Goal: Transaction & Acquisition: Obtain resource

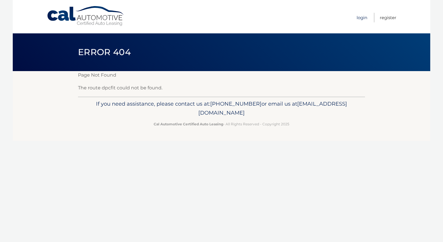
click at [361, 19] on link "Login" at bounding box center [362, 18] width 11 height 10
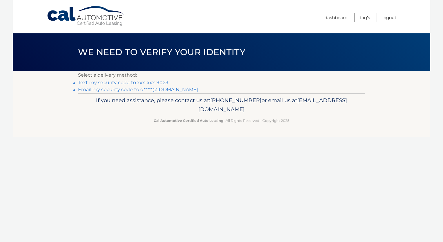
click at [129, 81] on link "Text my security code to xxx-xxx-9023" at bounding box center [123, 83] width 90 height 6
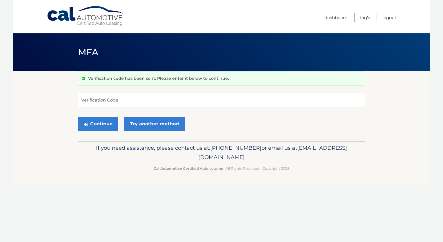
click at [111, 98] on input "Verification Code" at bounding box center [221, 100] width 287 height 15
type input "731863"
click at [78, 117] on button "Continue" at bounding box center [98, 124] width 40 height 15
click at [107, 120] on button "Continue" at bounding box center [98, 124] width 40 height 15
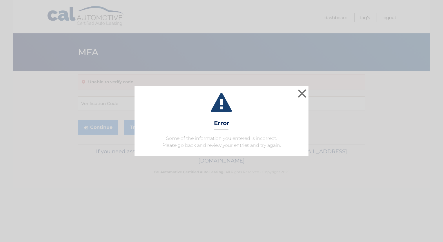
drag, startPoint x: 195, startPoint y: 108, endPoint x: 249, endPoint y: 104, distance: 53.8
click at [196, 108] on icon at bounding box center [222, 103] width 160 height 21
click at [305, 93] on button "×" at bounding box center [302, 94] width 12 height 12
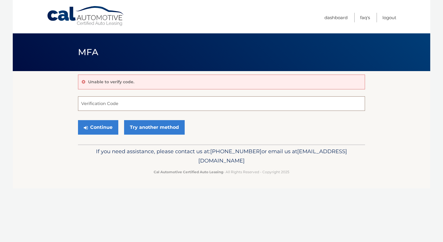
click at [119, 103] on input "Verification Code" at bounding box center [221, 103] width 287 height 15
type input "731863"
click at [97, 128] on button "Continue" at bounding box center [98, 127] width 40 height 15
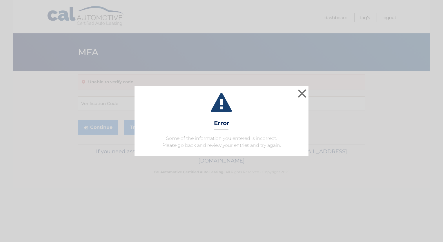
click at [309, 93] on div "× Error Some of the information you entered is incorrect. Please go back and re…" at bounding box center [221, 121] width 439 height 70
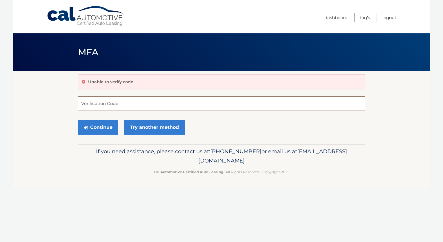
click at [100, 103] on input "Verification Code" at bounding box center [221, 103] width 287 height 15
click at [91, 101] on input "Verification Code" at bounding box center [221, 103] width 287 height 15
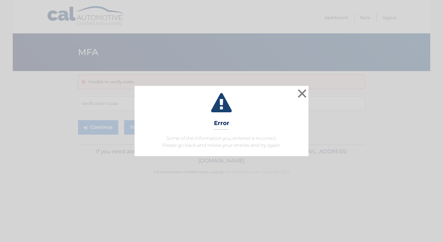
click at [311, 92] on div "× Error Some of the information you entered is incorrect. Please go back and re…" at bounding box center [221, 121] width 439 height 70
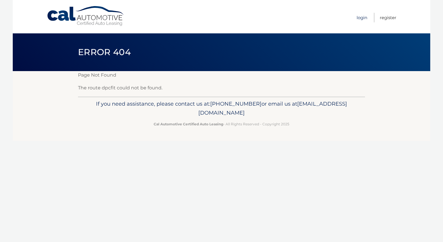
click at [361, 17] on link "Login" at bounding box center [362, 18] width 11 height 10
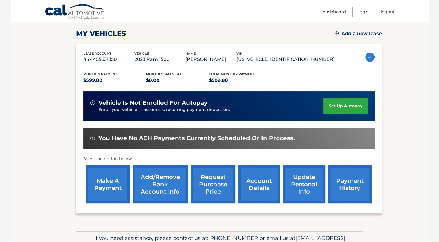
scroll to position [80, 0]
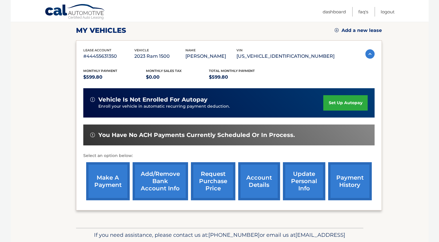
click at [249, 183] on link "account details" at bounding box center [259, 181] width 42 height 38
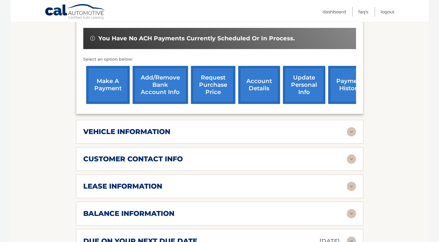
scroll to position [203, 0]
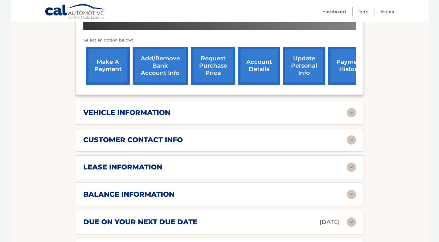
click at [350, 109] on img at bounding box center [351, 112] width 9 height 9
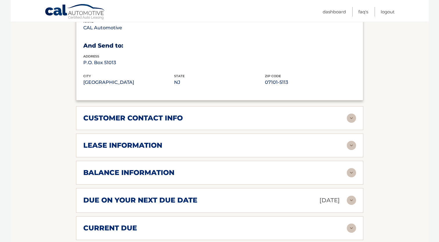
scroll to position [377, 0]
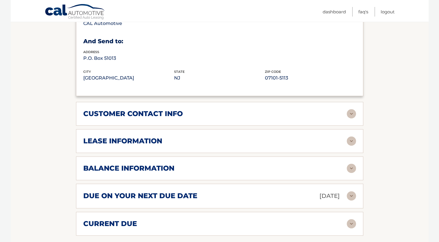
click at [353, 141] on img at bounding box center [351, 140] width 9 height 9
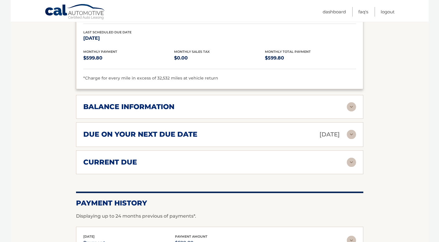
scroll to position [551, 0]
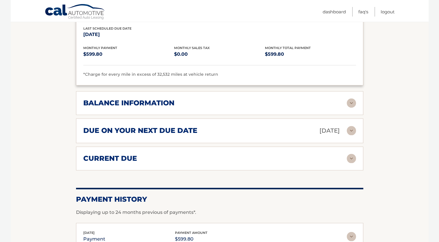
click at [349, 100] on img at bounding box center [351, 102] width 9 height 9
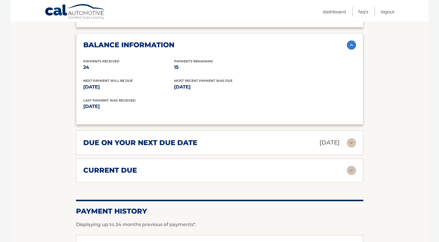
scroll to position [638, 0]
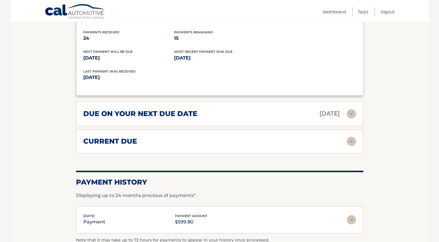
click at [349, 138] on img at bounding box center [351, 141] width 9 height 9
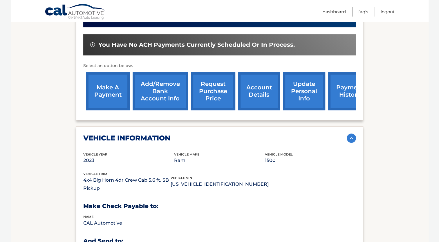
scroll to position [145, 0]
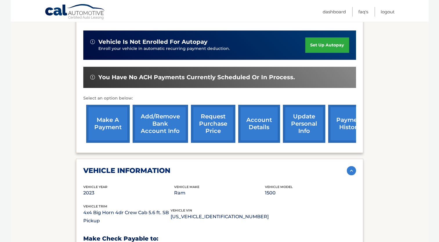
click at [208, 126] on link "request purchase price" at bounding box center [213, 124] width 44 height 38
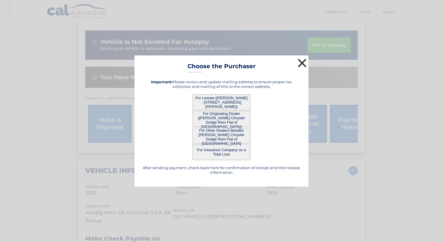
click at [303, 63] on button "×" at bounding box center [302, 63] width 12 height 12
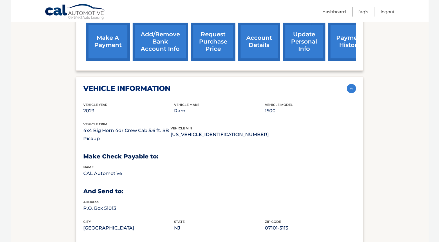
scroll to position [232, 0]
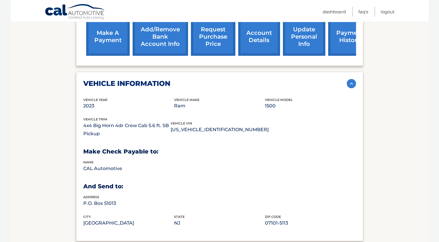
click at [267, 39] on link "account details" at bounding box center [259, 37] width 42 height 38
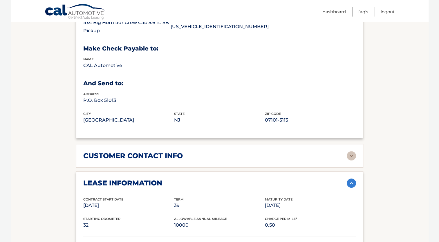
scroll to position [348, 0]
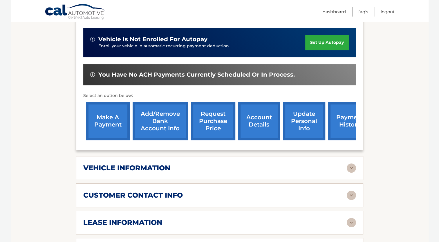
scroll to position [203, 0]
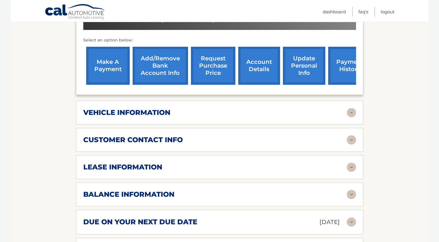
click at [337, 71] on link "payment history" at bounding box center [350, 66] width 44 height 38
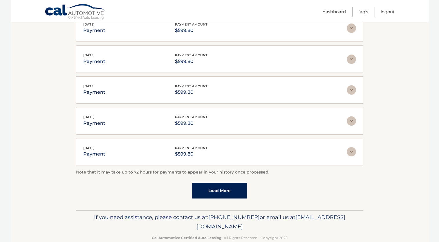
scroll to position [138, 0]
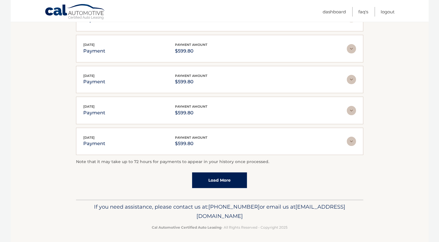
click at [102, 197] on div "Account Details | #44455631350 Back to Dashboard Payment History Displaying up …" at bounding box center [219, 67] width 287 height 266
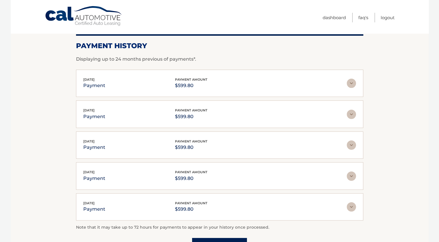
scroll to position [0, 0]
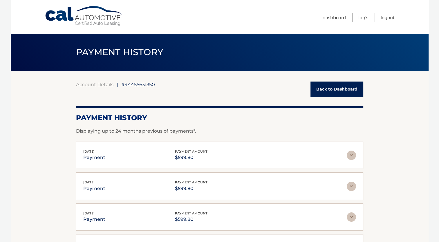
click at [334, 92] on link "Back to Dashboard" at bounding box center [336, 89] width 53 height 15
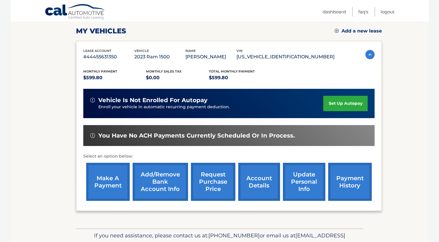
scroll to position [87, 0]
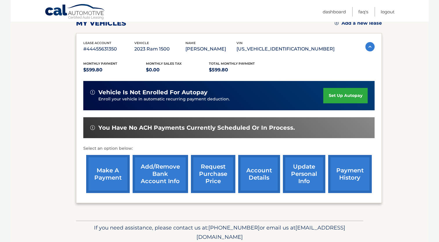
click at [251, 170] on link "account details" at bounding box center [259, 174] width 42 height 38
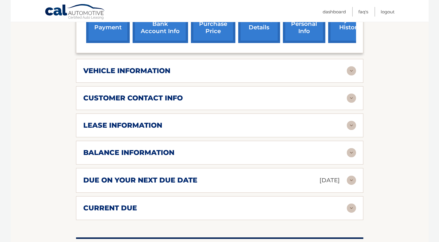
scroll to position [290, 0]
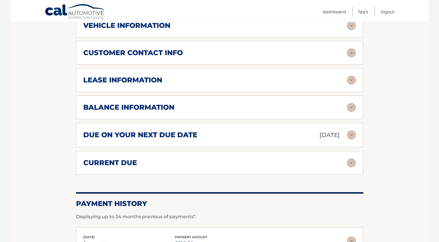
click at [354, 105] on img at bounding box center [351, 107] width 9 height 9
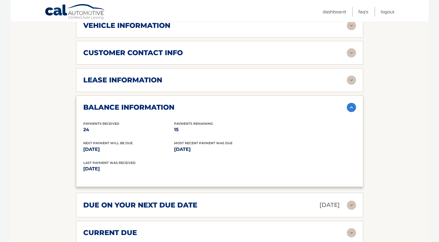
click at [353, 105] on img at bounding box center [351, 107] width 9 height 9
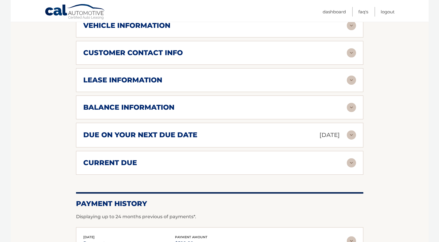
click at [350, 77] on img at bounding box center [351, 79] width 9 height 9
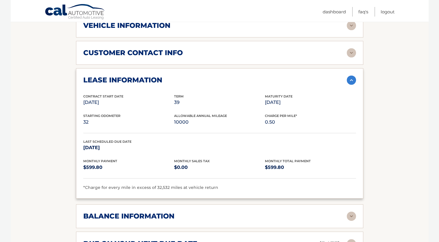
click at [352, 79] on img at bounding box center [351, 79] width 9 height 9
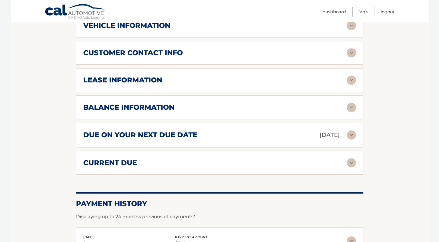
click at [353, 105] on img at bounding box center [351, 107] width 9 height 9
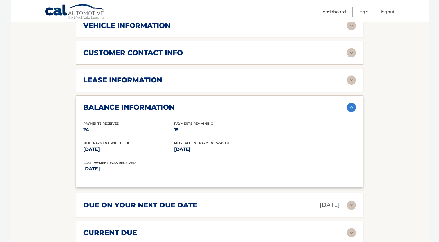
click at [353, 105] on img at bounding box center [351, 107] width 9 height 9
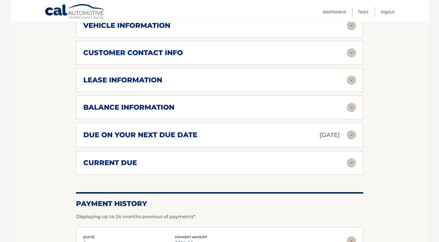
click at [349, 135] on img at bounding box center [351, 134] width 9 height 9
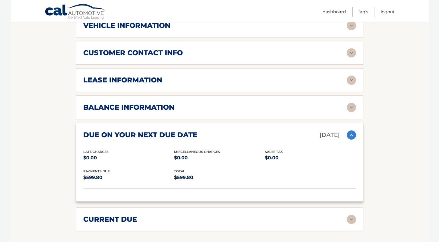
click at [349, 135] on img at bounding box center [351, 134] width 9 height 9
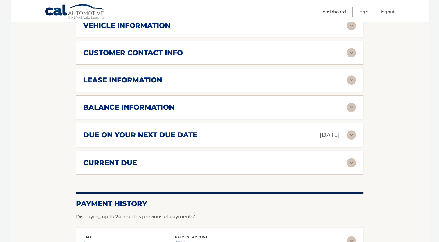
click at [348, 162] on img at bounding box center [351, 162] width 9 height 9
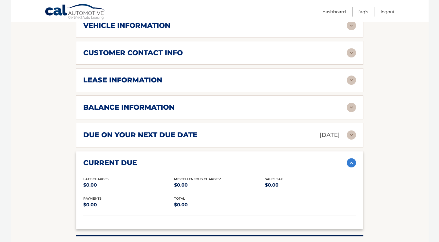
click at [348, 162] on img at bounding box center [351, 162] width 9 height 9
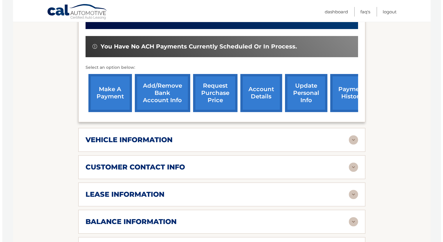
scroll to position [174, 0]
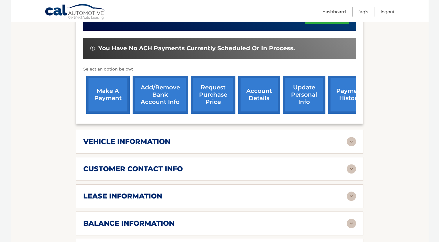
click at [211, 98] on link "request purchase price" at bounding box center [213, 95] width 44 height 38
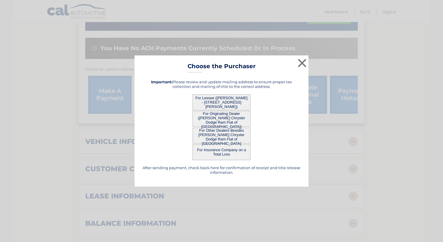
click at [227, 102] on button "For Lessee ([PERSON_NAME] - [STREET_ADDRESS][PERSON_NAME])" at bounding box center [222, 102] width 58 height 16
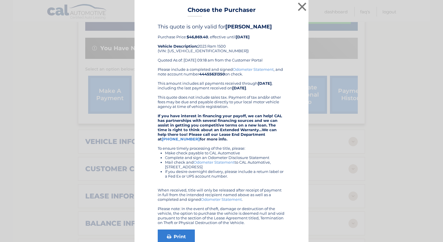
scroll to position [0, 0]
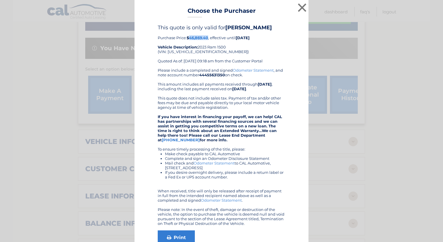
drag, startPoint x: 207, startPoint y: 37, endPoint x: 188, endPoint y: 37, distance: 18.3
click at [188, 37] on b "$46,869.40" at bounding box center [197, 37] width 21 height 5
drag, startPoint x: 188, startPoint y: 37, endPoint x: 202, endPoint y: 51, distance: 20.3
click at [202, 51] on div "This quote is only valid for [PERSON_NAME] Purchase Price: $46,869.40 , effecti…" at bounding box center [222, 46] width 128 height 44
drag, startPoint x: 203, startPoint y: 51, endPoint x: 165, endPoint y: 53, distance: 38.6
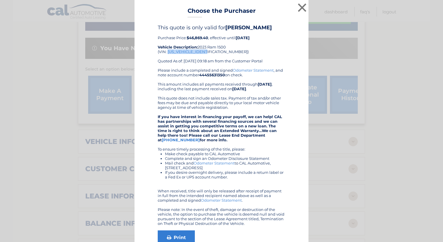
click at [165, 53] on div "This quote is only valid for [PERSON_NAME] Purchase Price: $46,869.40 , effecti…" at bounding box center [222, 46] width 128 height 44
copy div "[US_VEHICLE_IDENTIFICATION_NUMBER]"
